Goal: Task Accomplishment & Management: Use online tool/utility

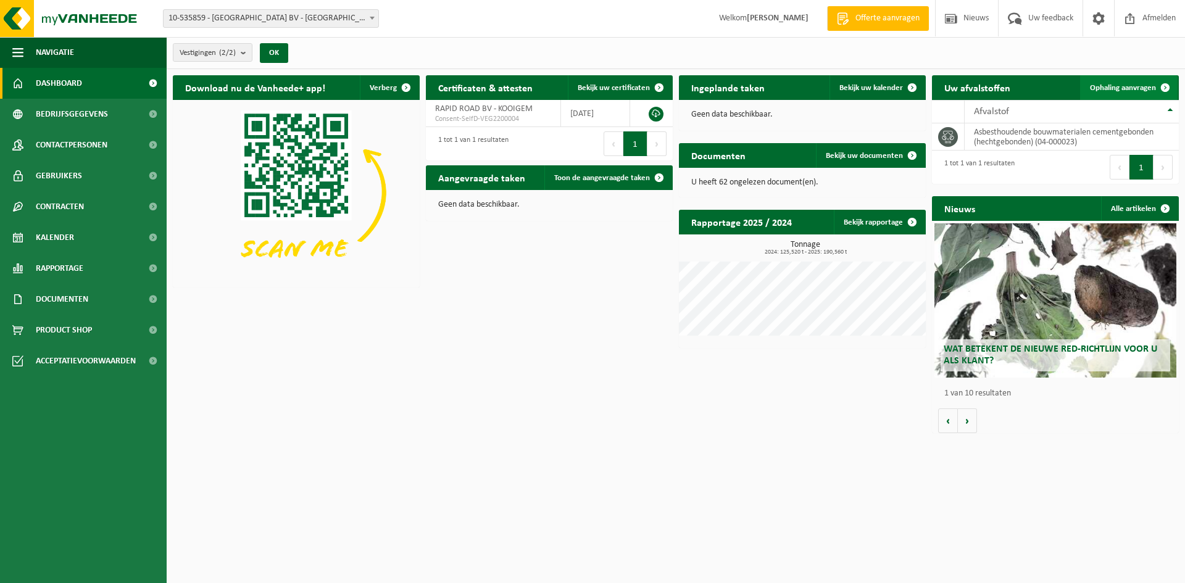
click at [1115, 85] on span "Ophaling aanvragen" at bounding box center [1123, 88] width 66 height 8
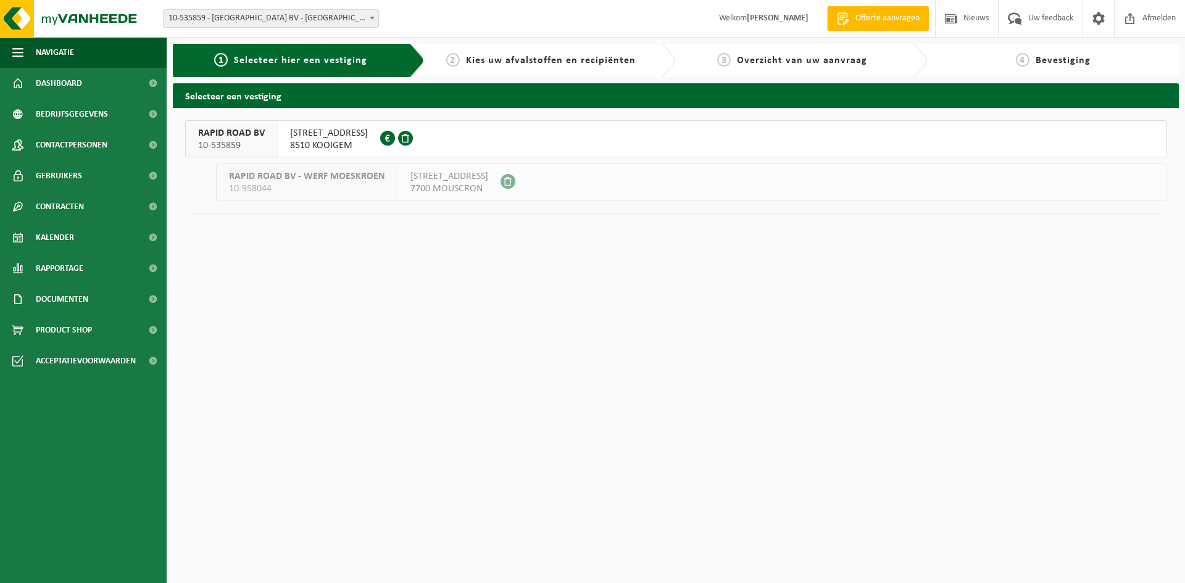
click at [228, 139] on span "RAPID ROAD BV" at bounding box center [231, 133] width 67 height 12
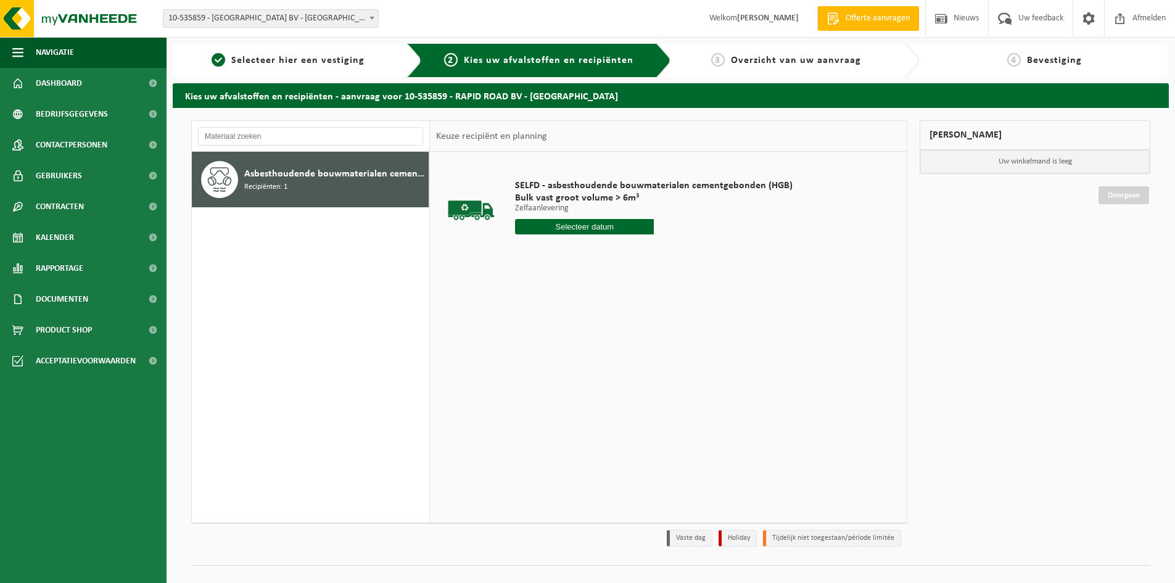
click at [565, 228] on input "text" at bounding box center [584, 226] width 139 height 15
click at [574, 373] on div "27" at bounding box center [571, 376] width 22 height 20
type input "Van [DATE]"
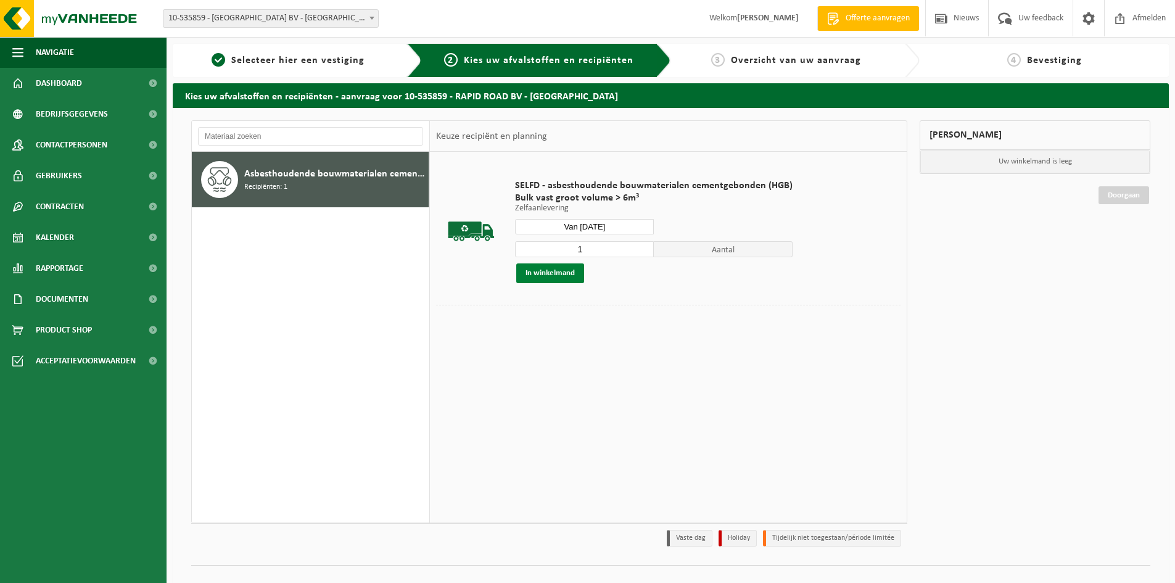
click at [568, 275] on button "In winkelmand" at bounding box center [550, 273] width 68 height 20
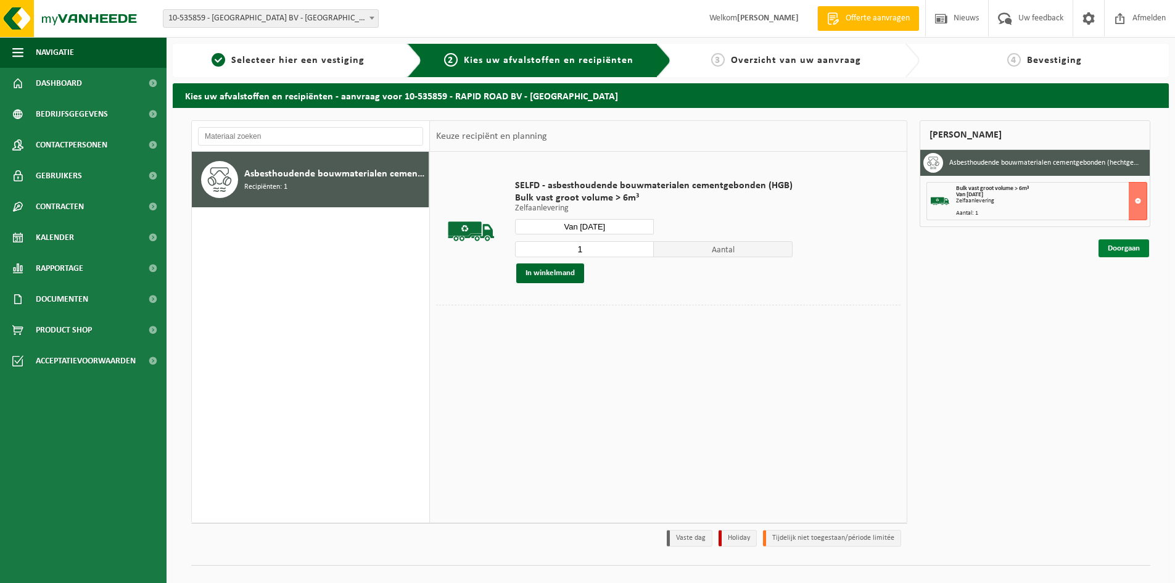
click at [1124, 243] on link "Doorgaan" at bounding box center [1124, 248] width 51 height 18
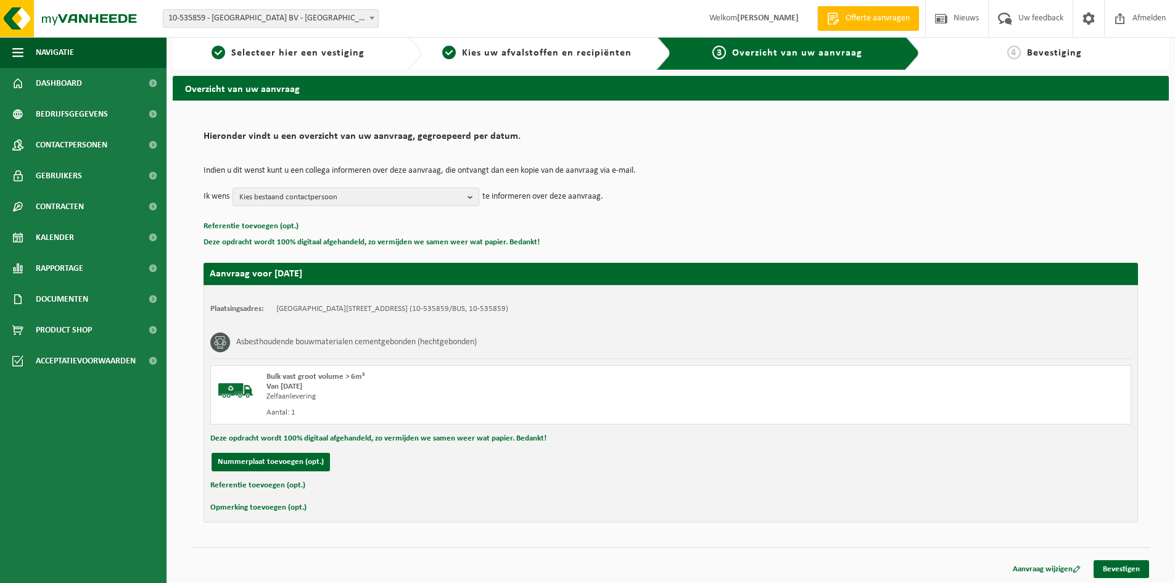
scroll to position [9, 0]
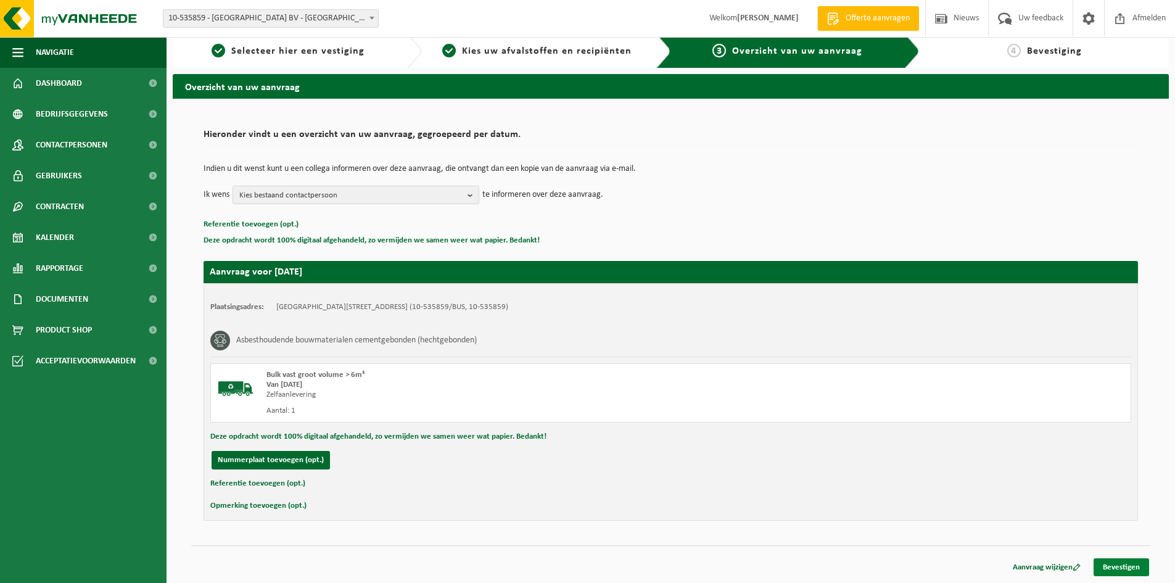
click at [1111, 564] on link "Bevestigen" at bounding box center [1122, 567] width 56 height 18
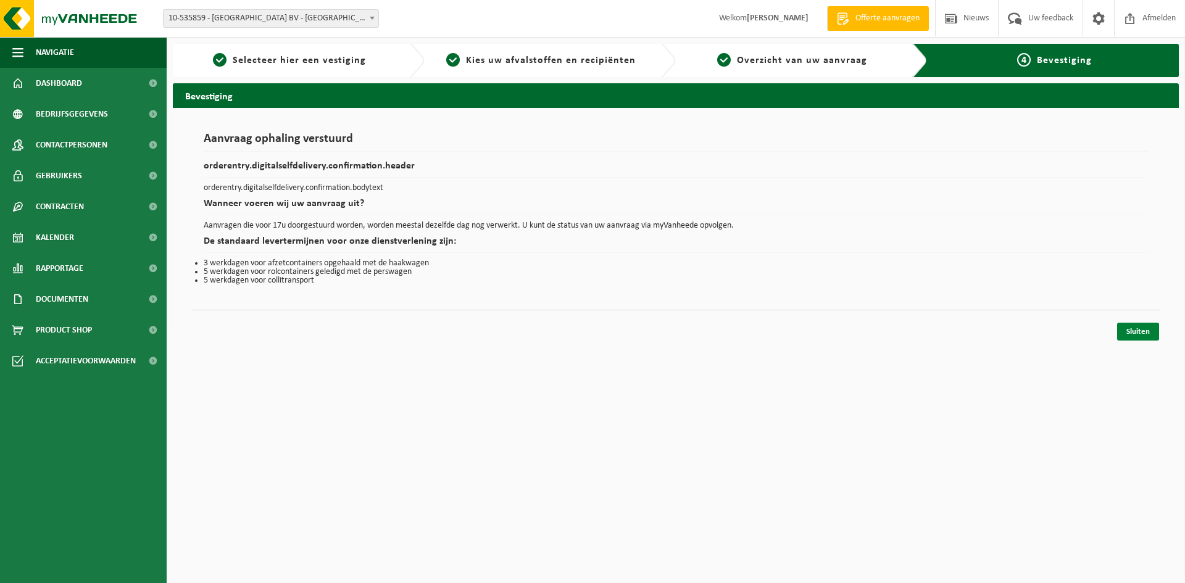
click at [1125, 332] on link "Sluiten" at bounding box center [1138, 332] width 42 height 18
